Goal: Task Accomplishment & Management: Use online tool/utility

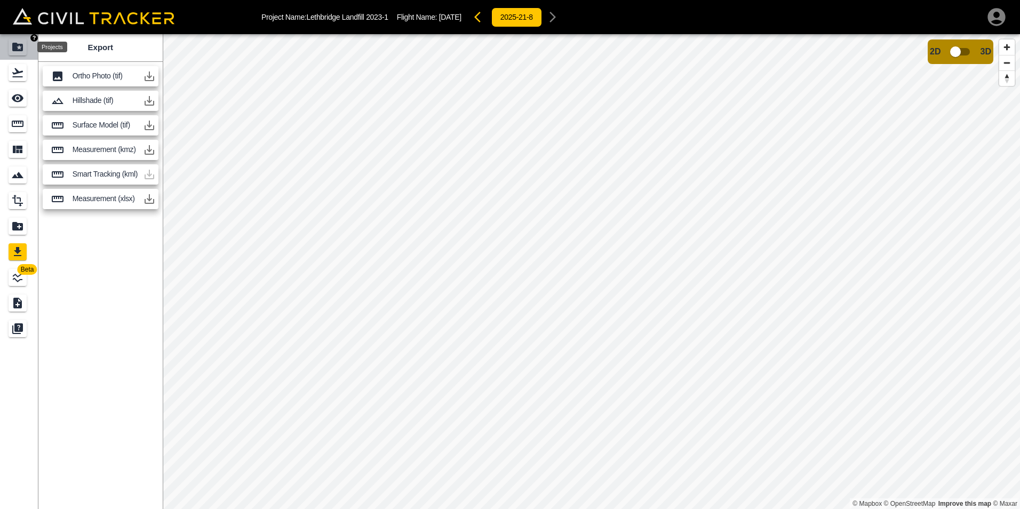
click at [15, 47] on icon "Projects" at bounding box center [17, 47] width 11 height 9
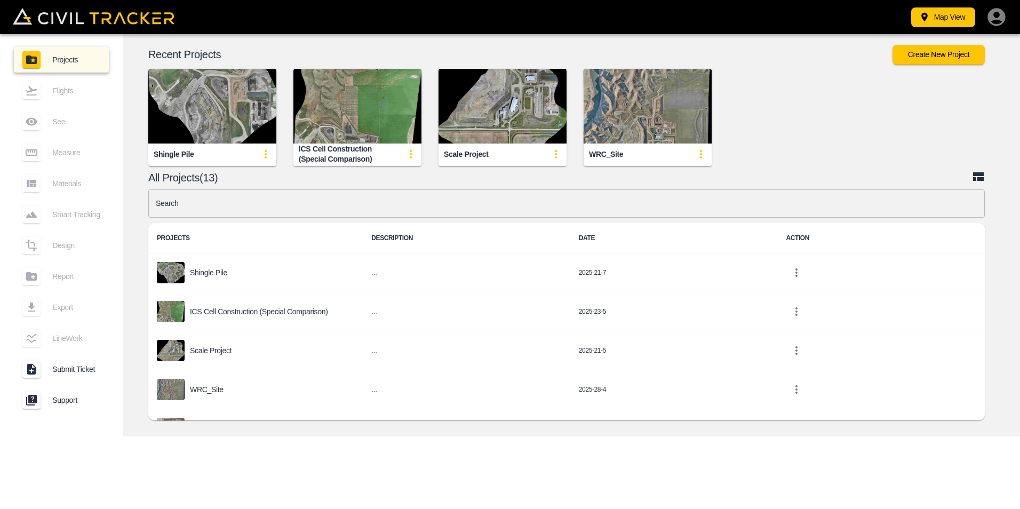
click at [218, 205] on input "text" at bounding box center [566, 203] width 837 height 28
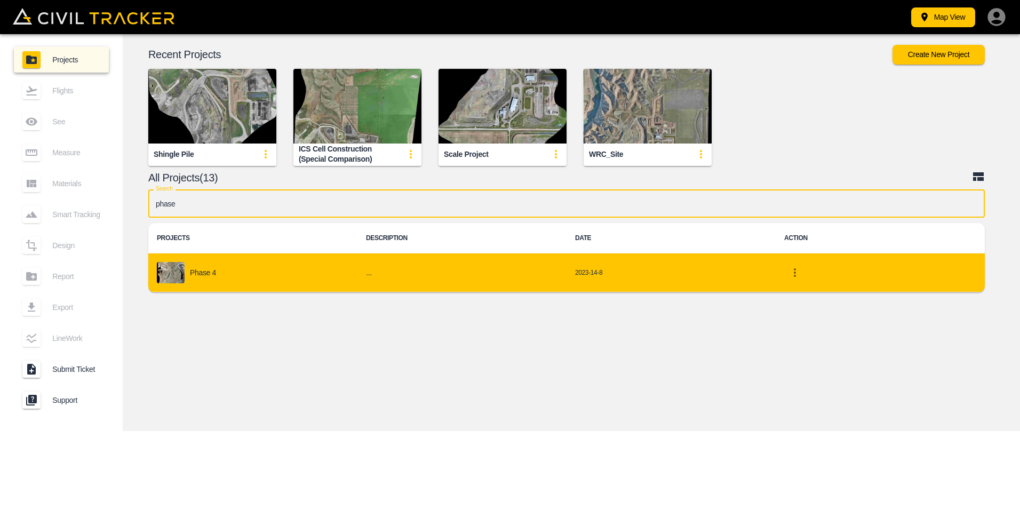
type input "phase"
click at [201, 285] on td "Phase 4" at bounding box center [252, 272] width 209 height 39
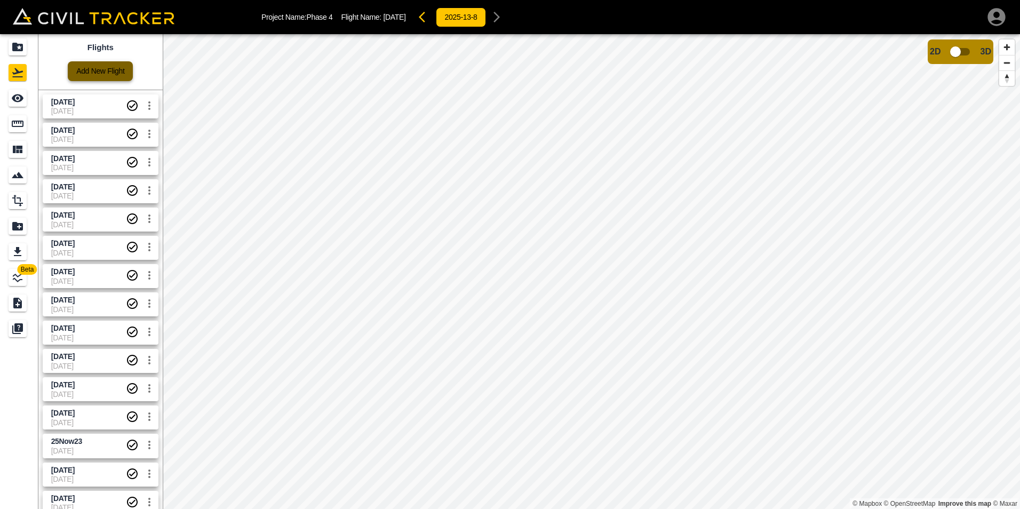
click at [118, 74] on link "Add New Flight" at bounding box center [100, 71] width 65 height 20
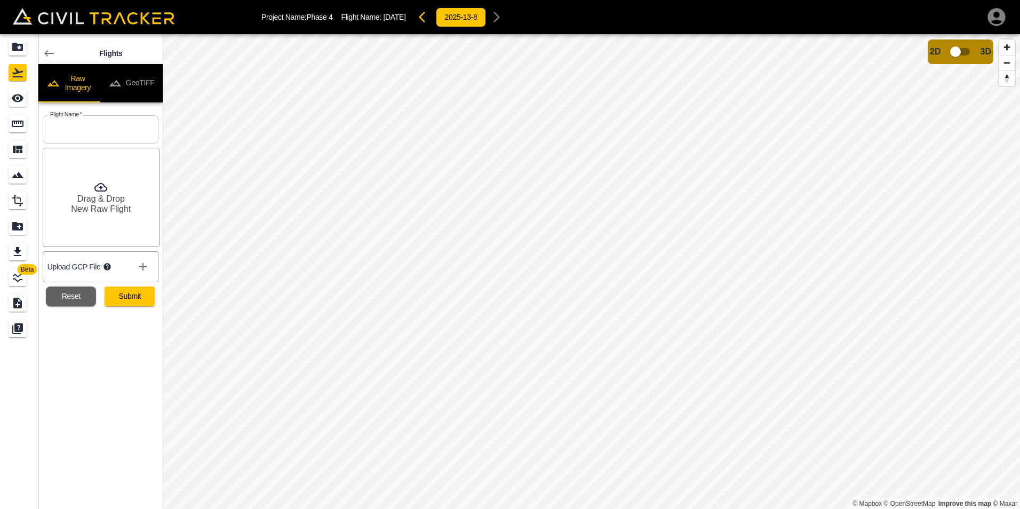
click at [107, 136] on input "text" at bounding box center [101, 129] width 116 height 28
click at [71, 129] on input "[DATE]" at bounding box center [101, 129] width 116 height 28
click at [65, 130] on input "[DATE]" at bounding box center [101, 129] width 116 height 28
type input "[DATE]"
click at [132, 304] on button "Submit" at bounding box center [130, 296] width 50 height 20
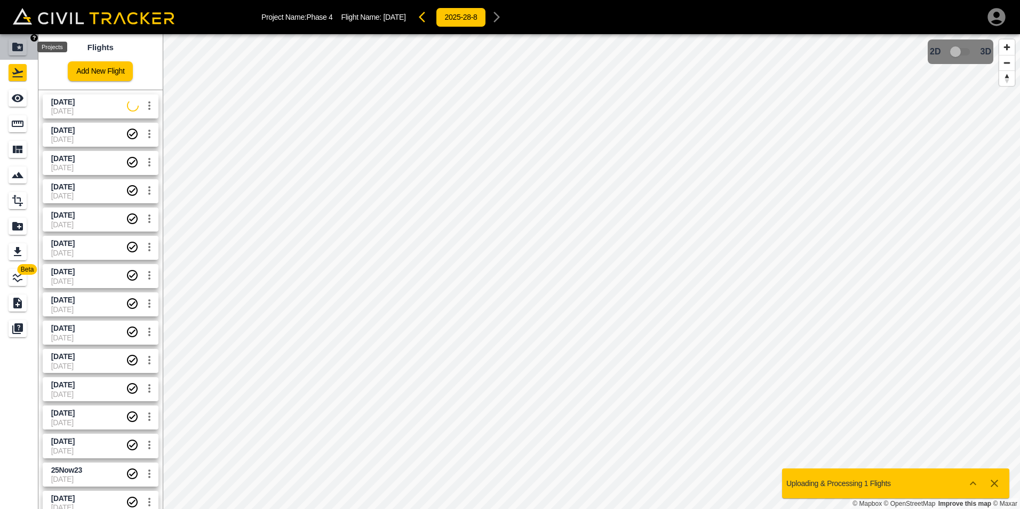
click at [16, 49] on icon "Projects" at bounding box center [17, 47] width 11 height 9
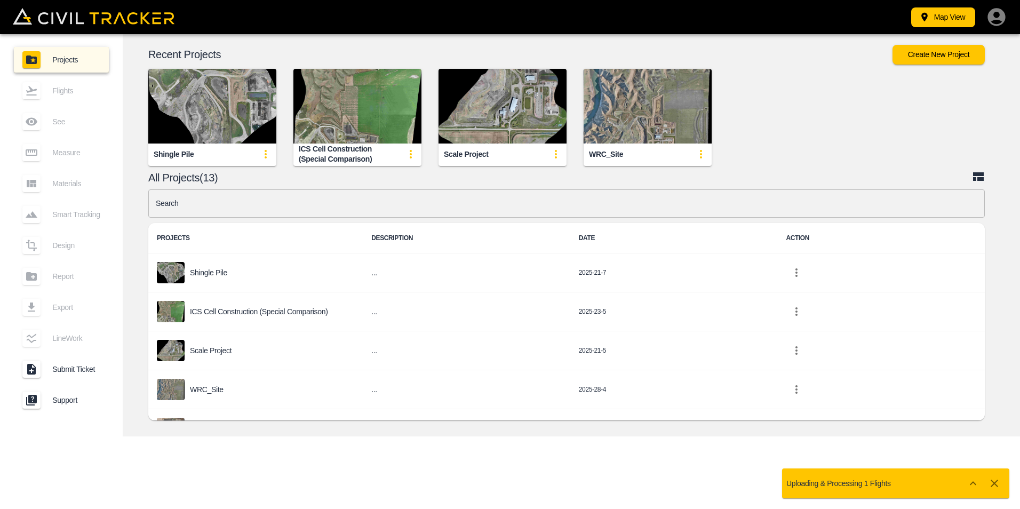
click at [272, 206] on input "text" at bounding box center [566, 203] width 837 height 28
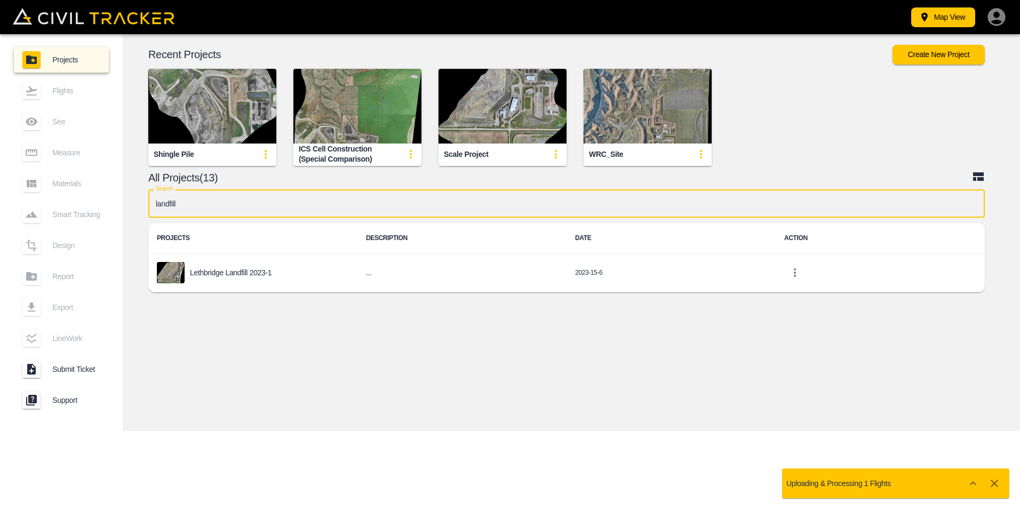
type input "landfill"
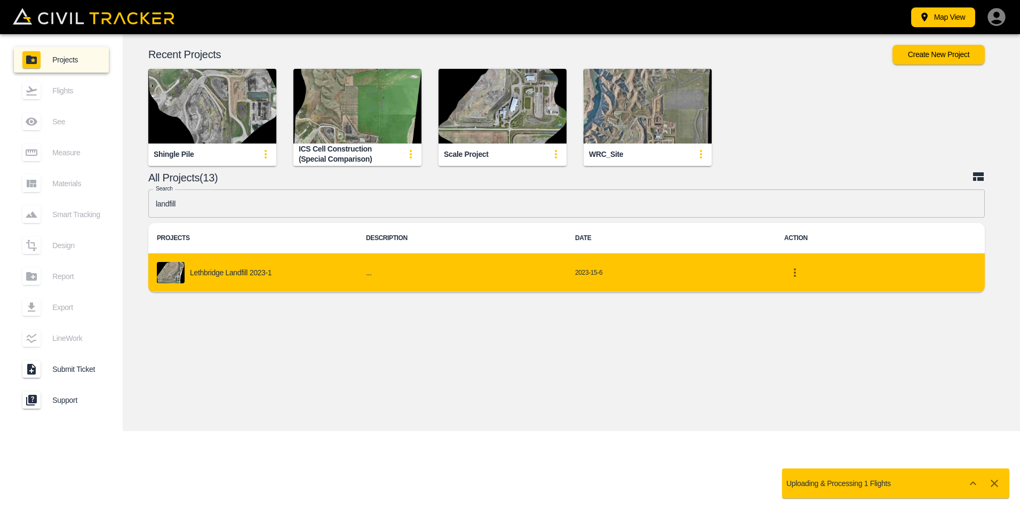
click at [226, 268] on p "Lethbridge Landfill 2023-1" at bounding box center [231, 272] width 82 height 9
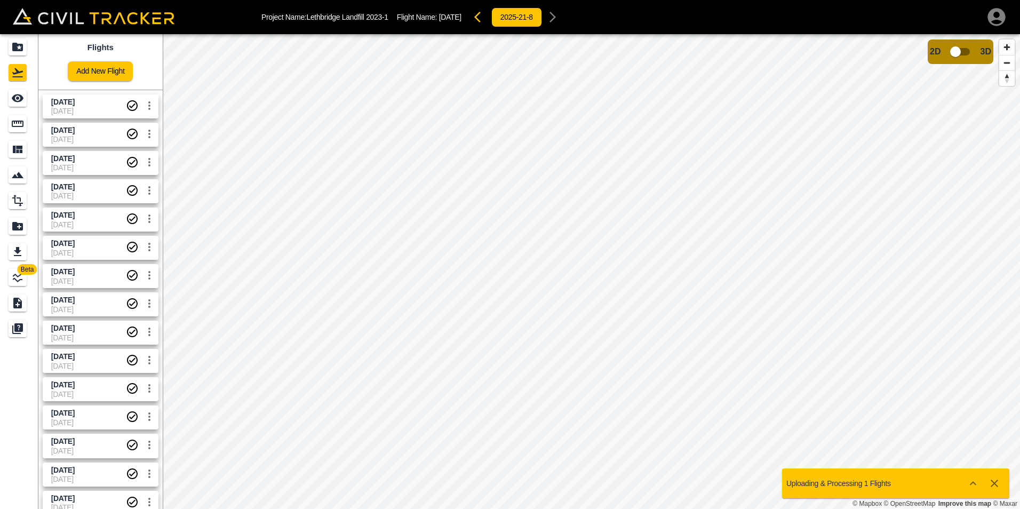
click at [75, 129] on span "[DATE]" at bounding box center [62, 130] width 23 height 9
click at [75, 99] on span "[DATE]" at bounding box center [62, 102] width 23 height 9
click at [96, 129] on span "[DATE]" at bounding box center [88, 130] width 75 height 10
click at [97, 159] on span "[DATE]" at bounding box center [88, 159] width 75 height 10
click at [70, 106] on span "[DATE]" at bounding box center [62, 102] width 23 height 9
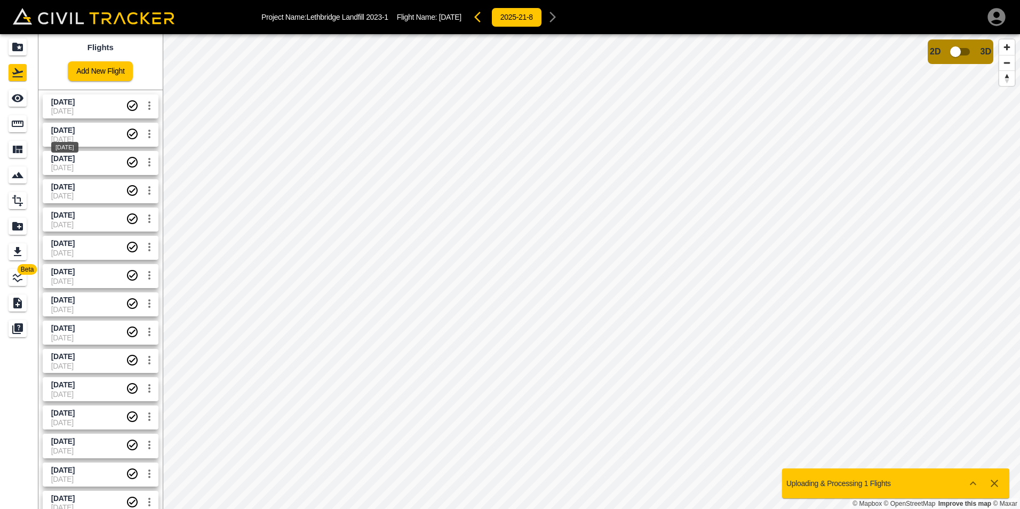
click at [75, 133] on span "[DATE]" at bounding box center [62, 130] width 23 height 9
click at [75, 162] on span "[DATE]" at bounding box center [62, 158] width 23 height 9
click at [75, 133] on span "[DATE]" at bounding box center [62, 130] width 23 height 9
click at [97, 110] on span "[DATE]" at bounding box center [88, 111] width 75 height 9
click at [105, 138] on span "[DATE]" at bounding box center [88, 139] width 75 height 9
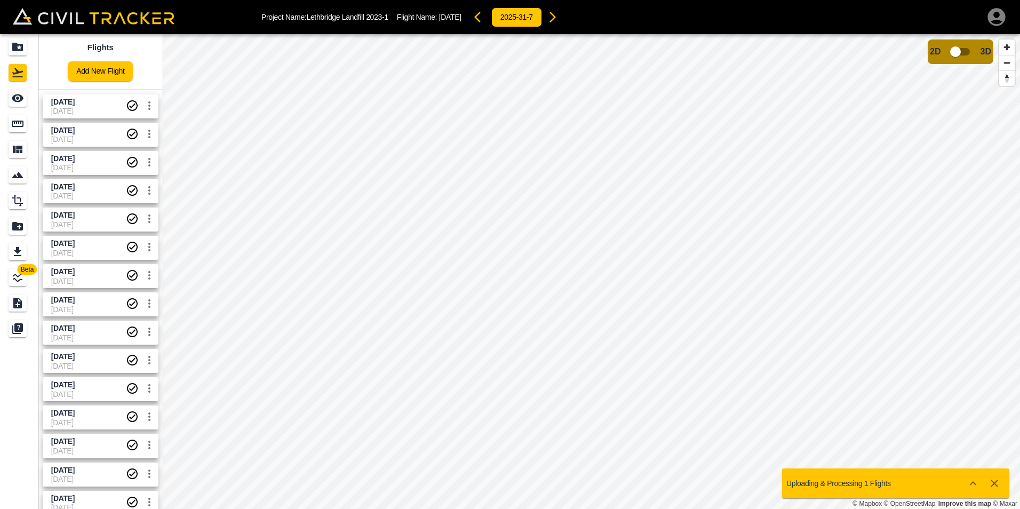
click at [95, 165] on span "[DATE]" at bounding box center [88, 167] width 75 height 9
click at [94, 136] on span "[DATE]" at bounding box center [88, 139] width 75 height 9
click at [967, 58] on input "checkbox" at bounding box center [955, 52] width 61 height 20
click at [975, 47] on input "checkbox" at bounding box center [987, 48] width 61 height 20
click at [20, 120] on icon "Measure" at bounding box center [17, 123] width 13 height 13
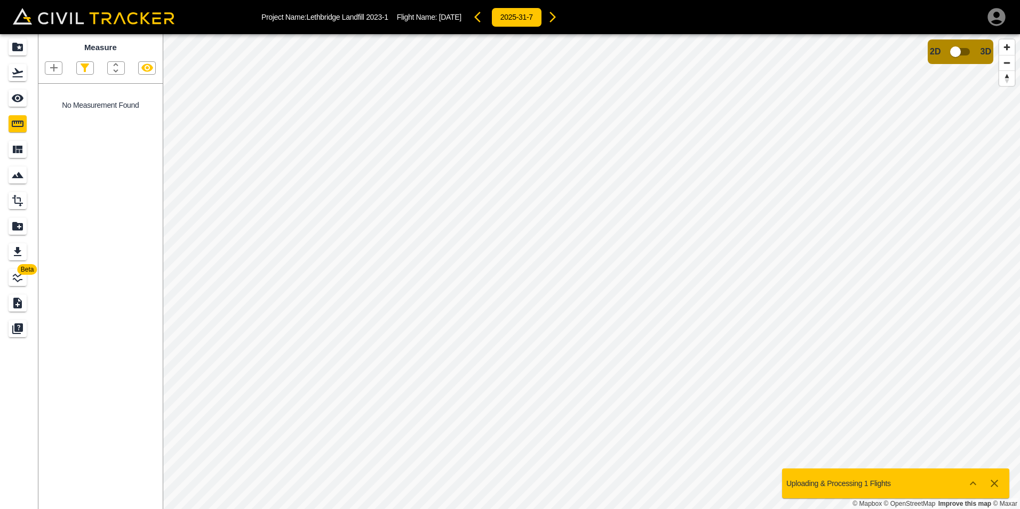
click at [55, 67] on icon "button" at bounding box center [53, 67] width 13 height 13
click at [55, 105] on p "Polyline" at bounding box center [50, 103] width 25 height 9
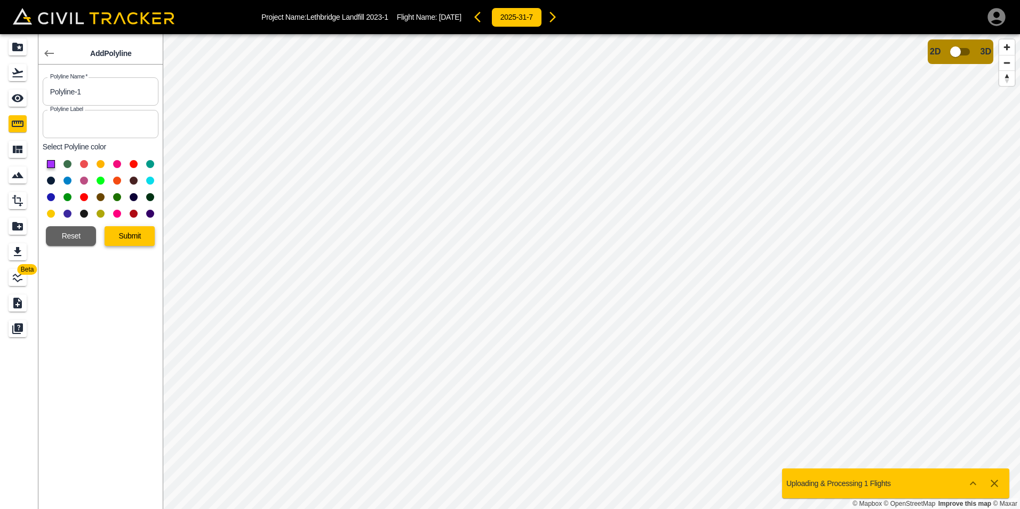
drag, startPoint x: 102, startPoint y: 182, endPoint x: 145, endPoint y: 244, distance: 75.2
click at [102, 182] on button at bounding box center [101, 181] width 8 height 8
click at [139, 238] on button "Submit" at bounding box center [130, 236] width 50 height 20
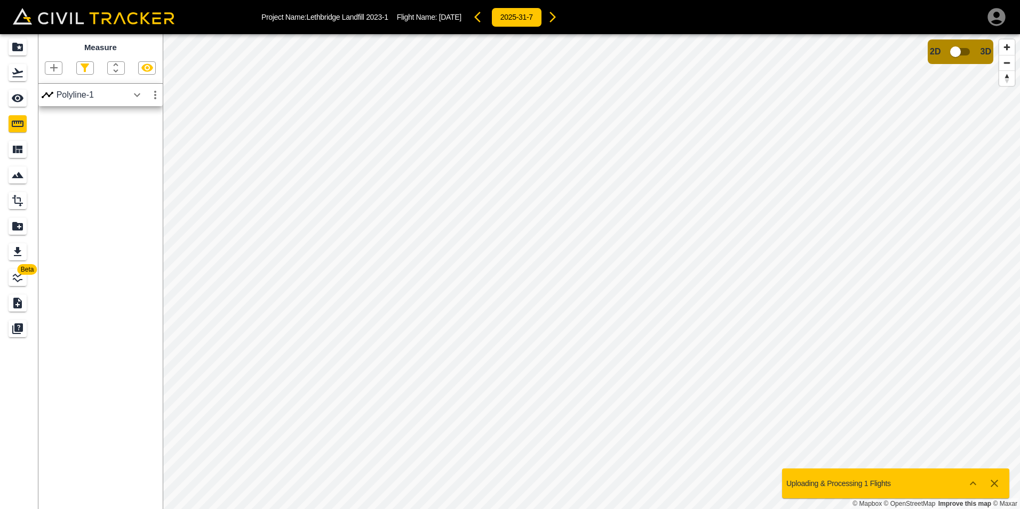
click at [132, 94] on icon "button" at bounding box center [137, 95] width 13 height 13
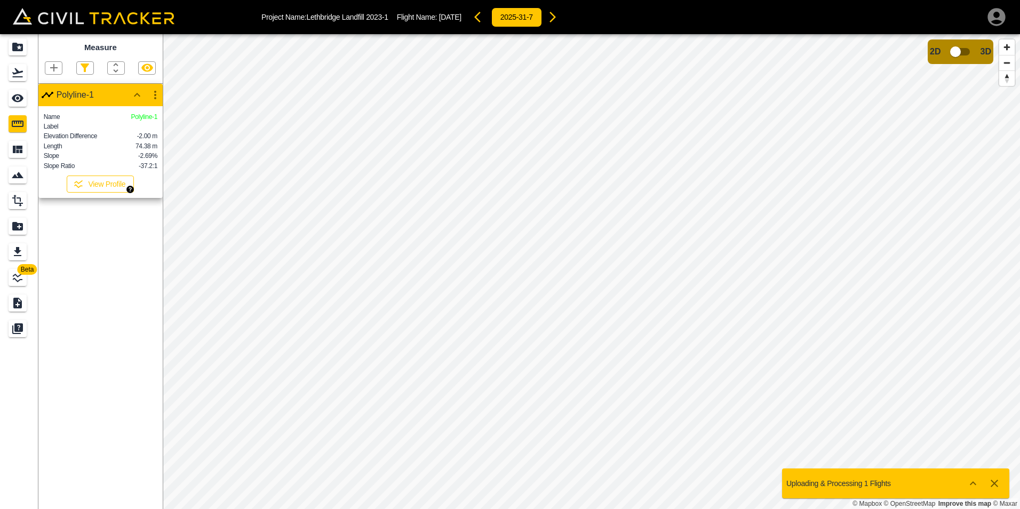
click at [108, 193] on button "View Profile" at bounding box center [100, 184] width 67 height 17
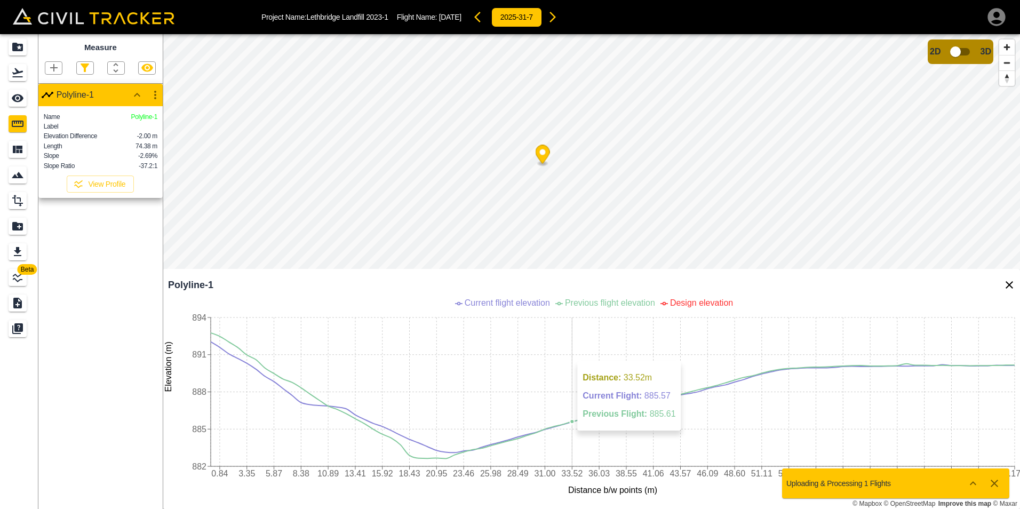
scroll to position [2, 0]
click at [559, 15] on button "button" at bounding box center [552, 16] width 21 height 21
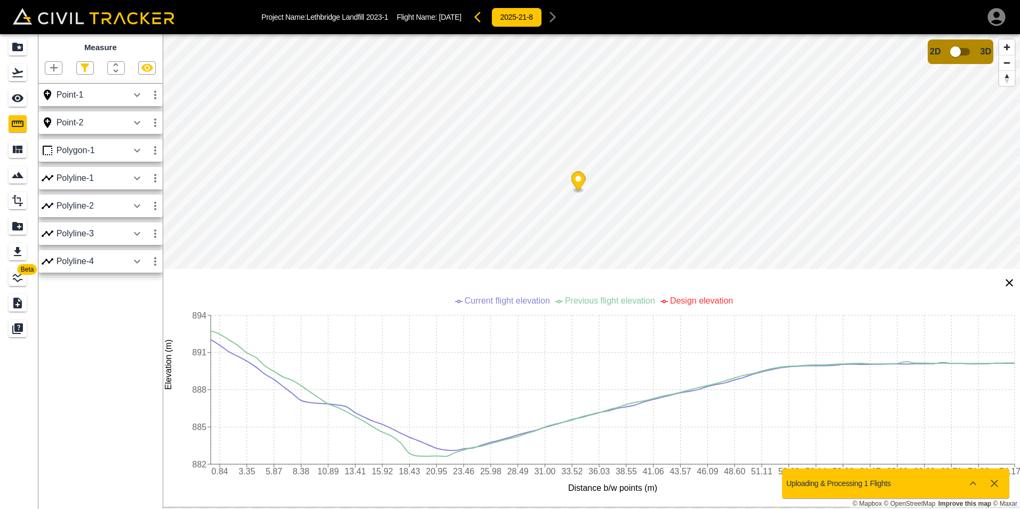
click at [136, 177] on icon "button" at bounding box center [137, 178] width 13 height 13
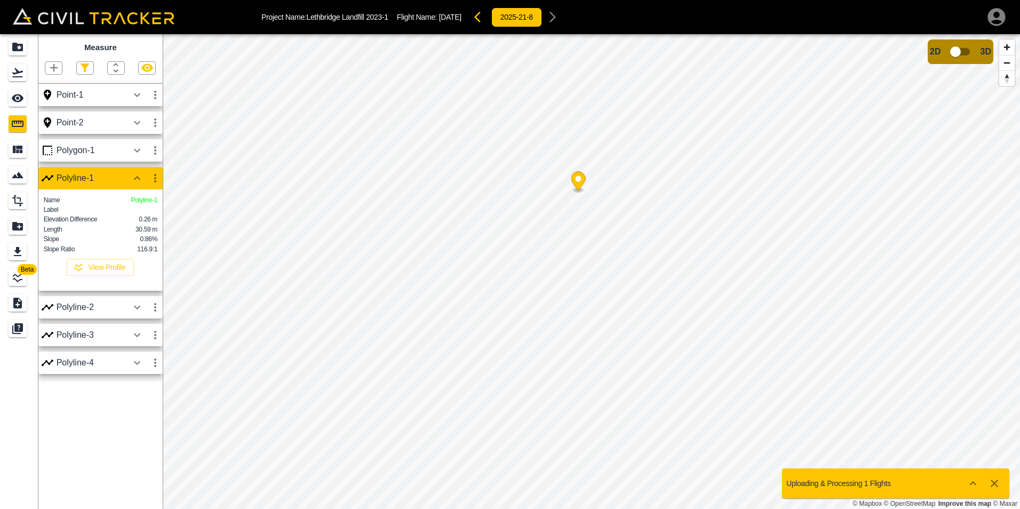
scroll to position [0, 0]
click at [138, 300] on icon "button" at bounding box center [137, 298] width 6 height 4
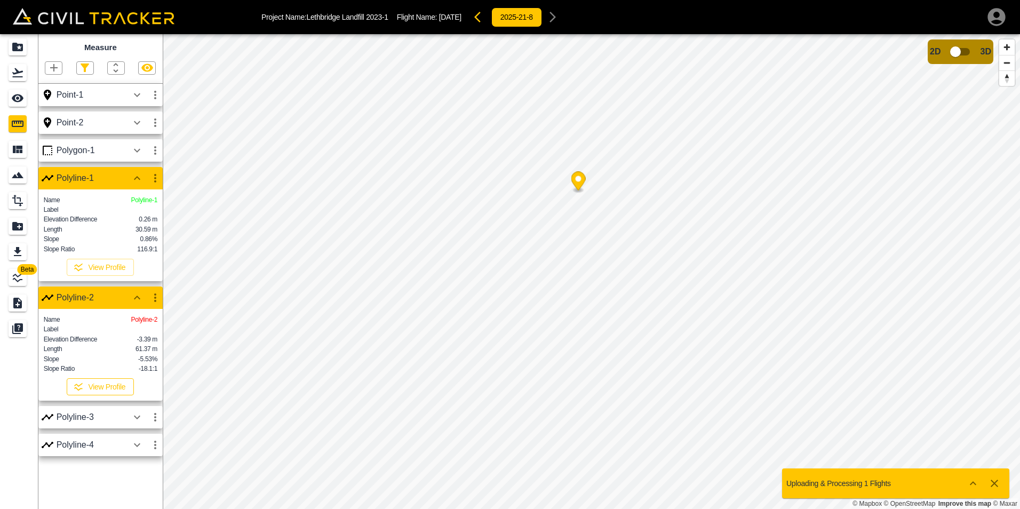
click at [110, 395] on button "View Profile" at bounding box center [100, 386] width 67 height 17
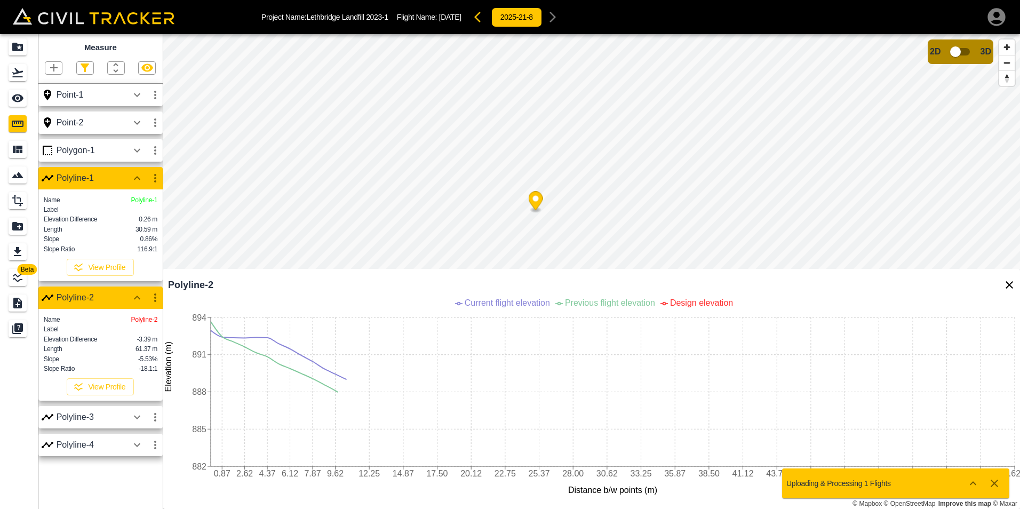
scroll to position [2, 0]
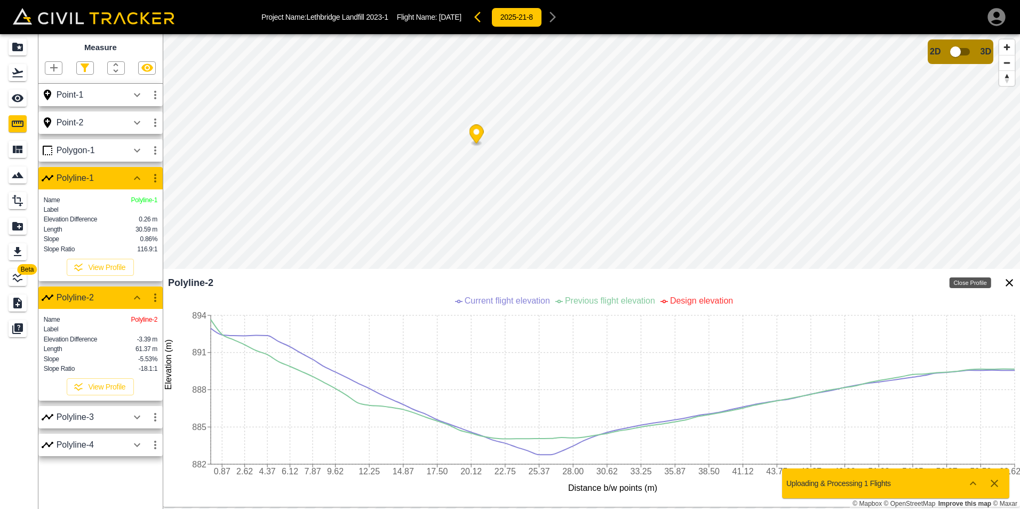
click at [1015, 285] on icon "Close Profile" at bounding box center [1009, 282] width 13 height 13
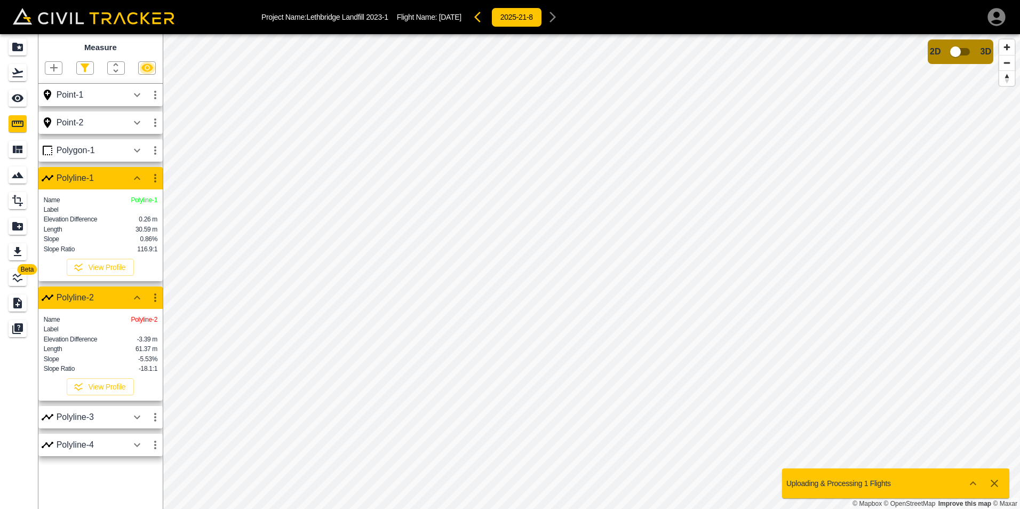
click at [145, 66] on icon "button" at bounding box center [147, 68] width 12 height 8
click at [966, 53] on input "checkbox" at bounding box center [955, 52] width 61 height 20
click at [17, 43] on icon "Projects" at bounding box center [17, 47] width 11 height 9
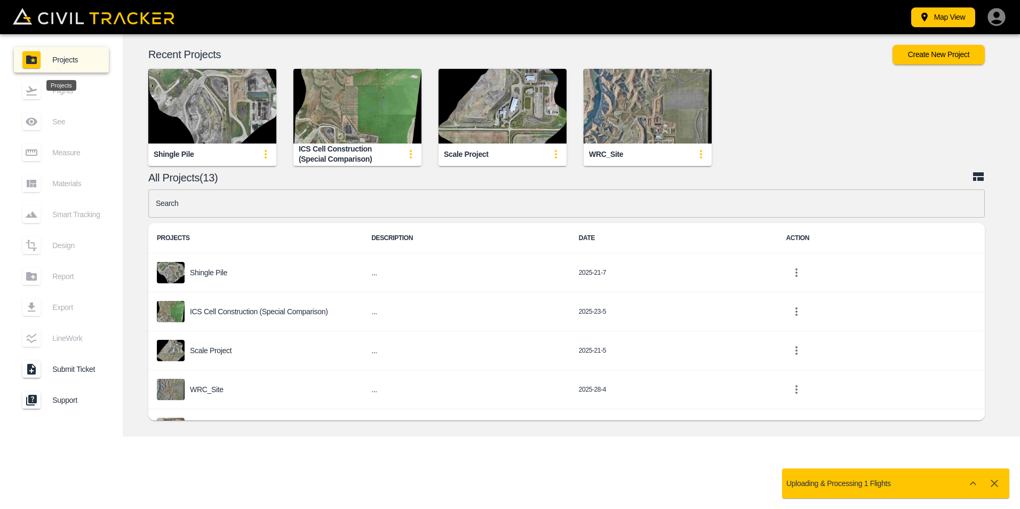
click at [207, 202] on input "text" at bounding box center [566, 203] width 837 height 28
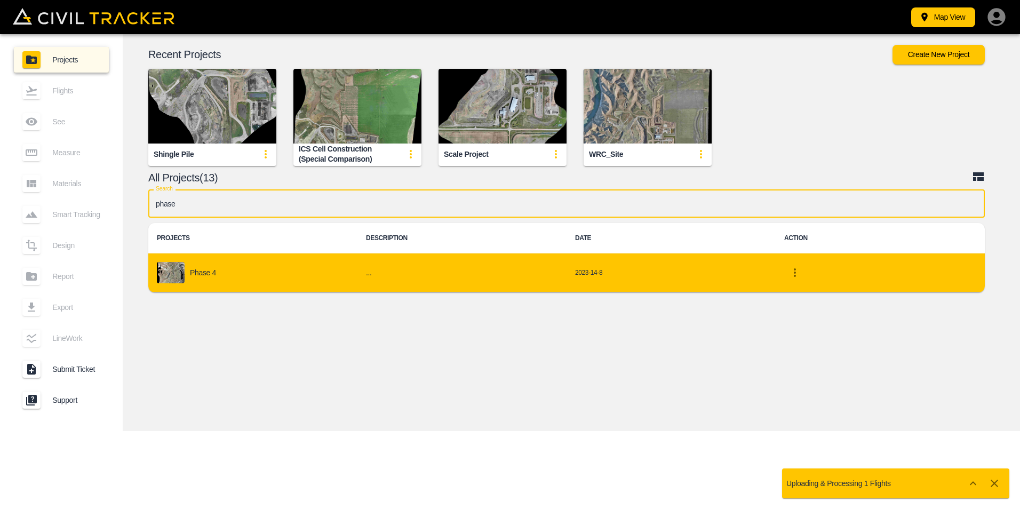
type input "phase"
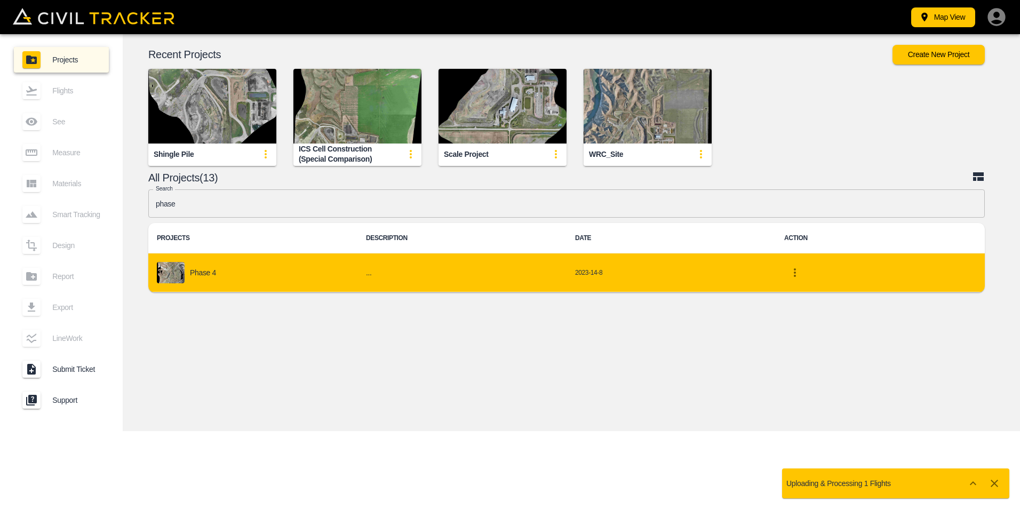
click at [236, 271] on div "Phase 4" at bounding box center [253, 272] width 192 height 21
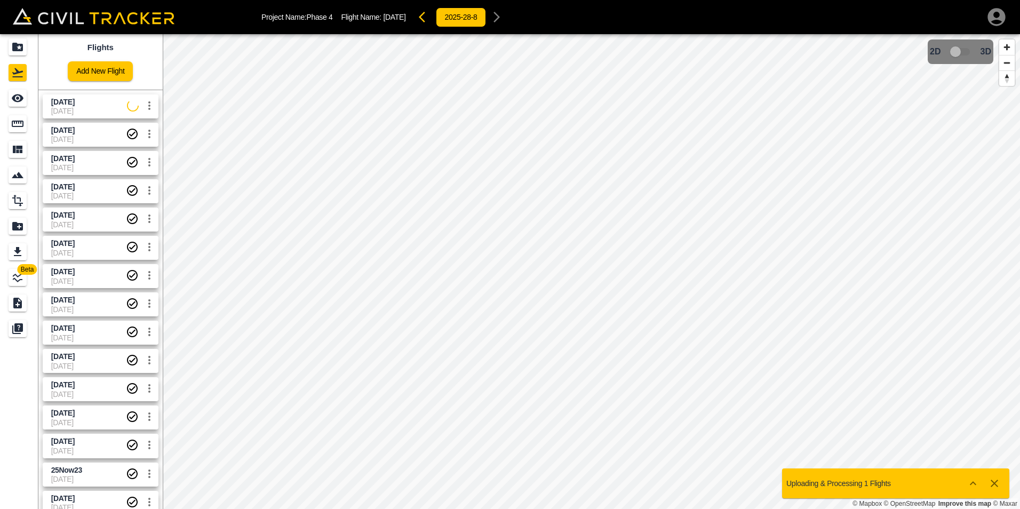
click at [97, 112] on span "[DATE]" at bounding box center [89, 111] width 76 height 9
click at [75, 128] on span "[DATE]" at bounding box center [62, 130] width 23 height 9
click at [966, 55] on input "checkbox" at bounding box center [955, 52] width 61 height 20
